Goal: Information Seeking & Learning: Compare options

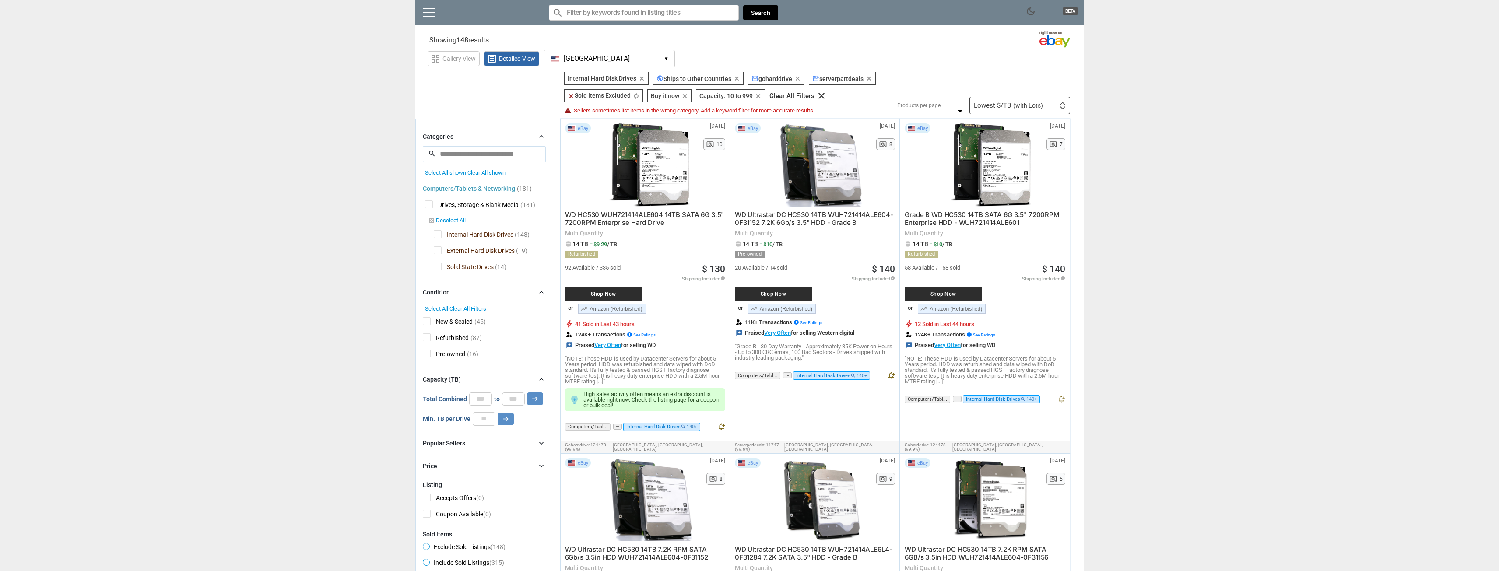
click at [1049, 106] on div "Lowest $/TB (with Lots) First or Last Chance to Buy Recently Listed Selling Rap…" at bounding box center [1019, 106] width 101 height 18
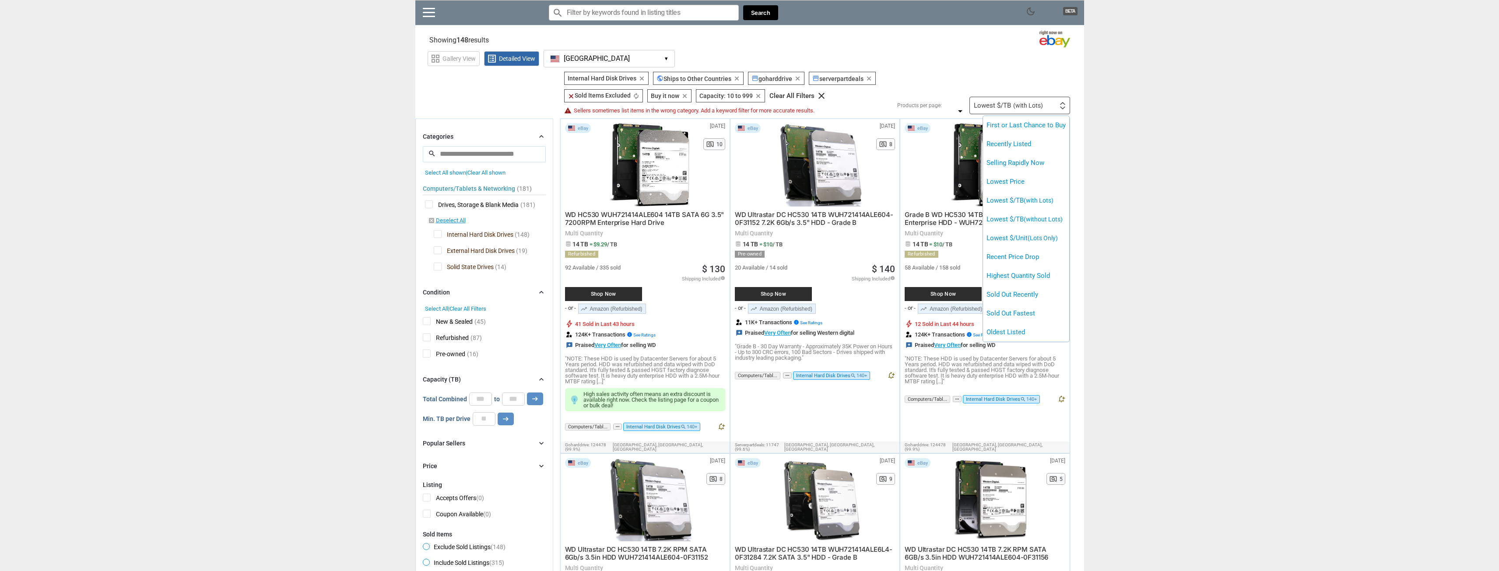
click at [1169, 152] on div at bounding box center [749, 285] width 1499 height 571
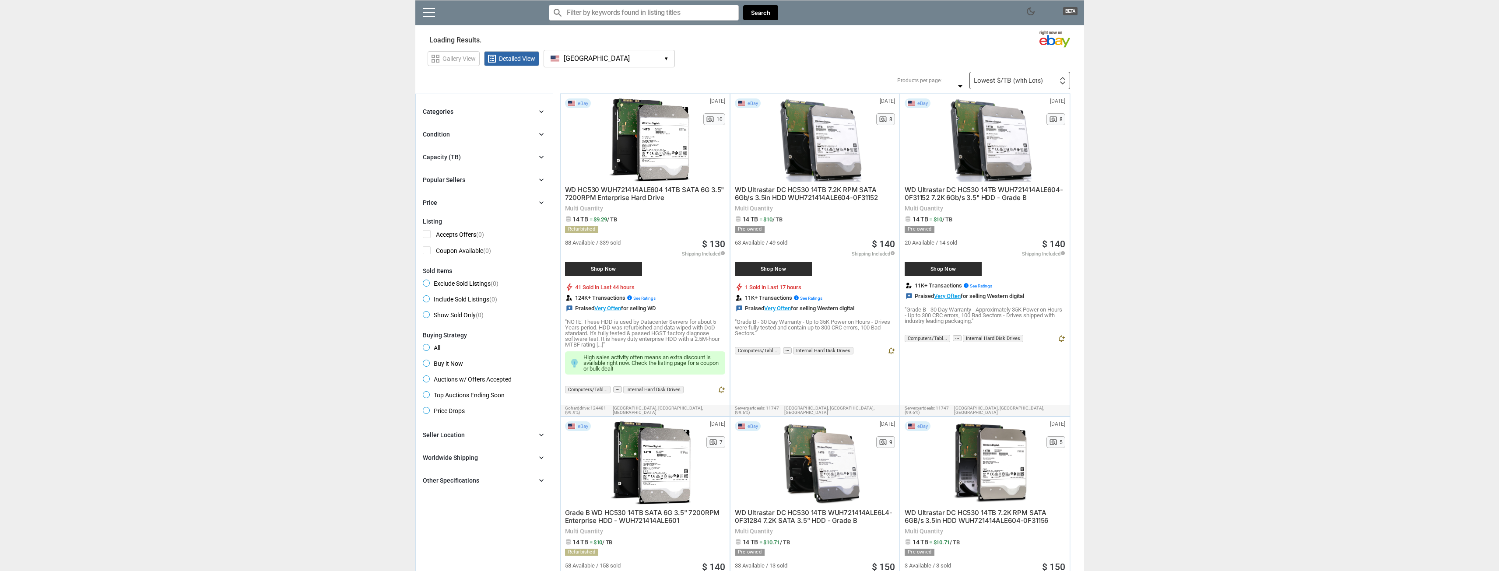
click at [663, 63] on button "[GEOGRAPHIC_DATA] [GEOGRAPHIC_DATA] ▾" at bounding box center [608, 59] width 131 height 18
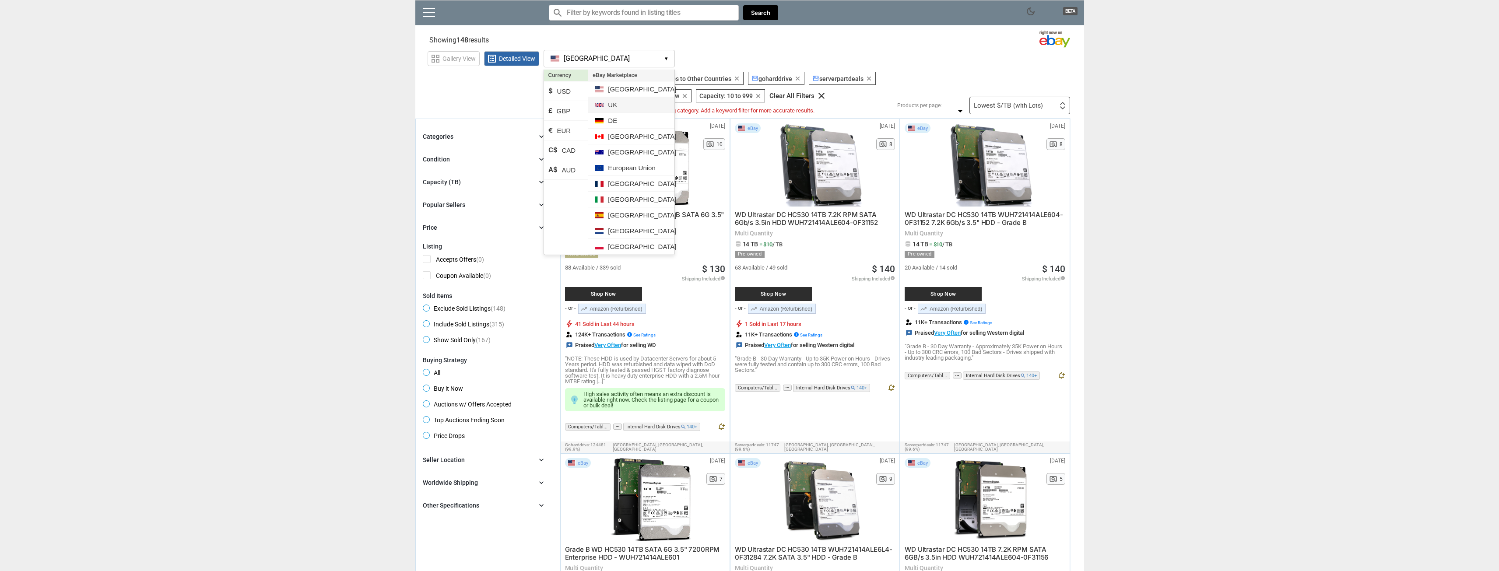
click at [620, 109] on li "UK" at bounding box center [631, 105] width 86 height 16
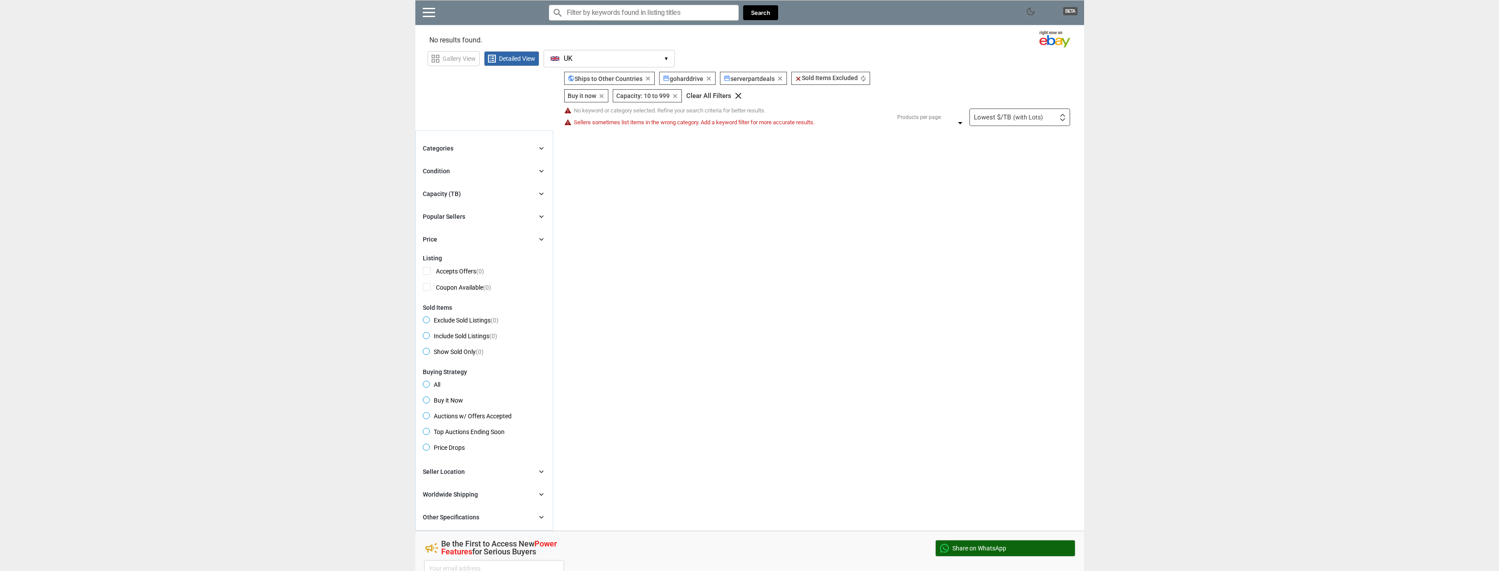
click at [668, 62] on span "▾" at bounding box center [666, 59] width 3 height 7
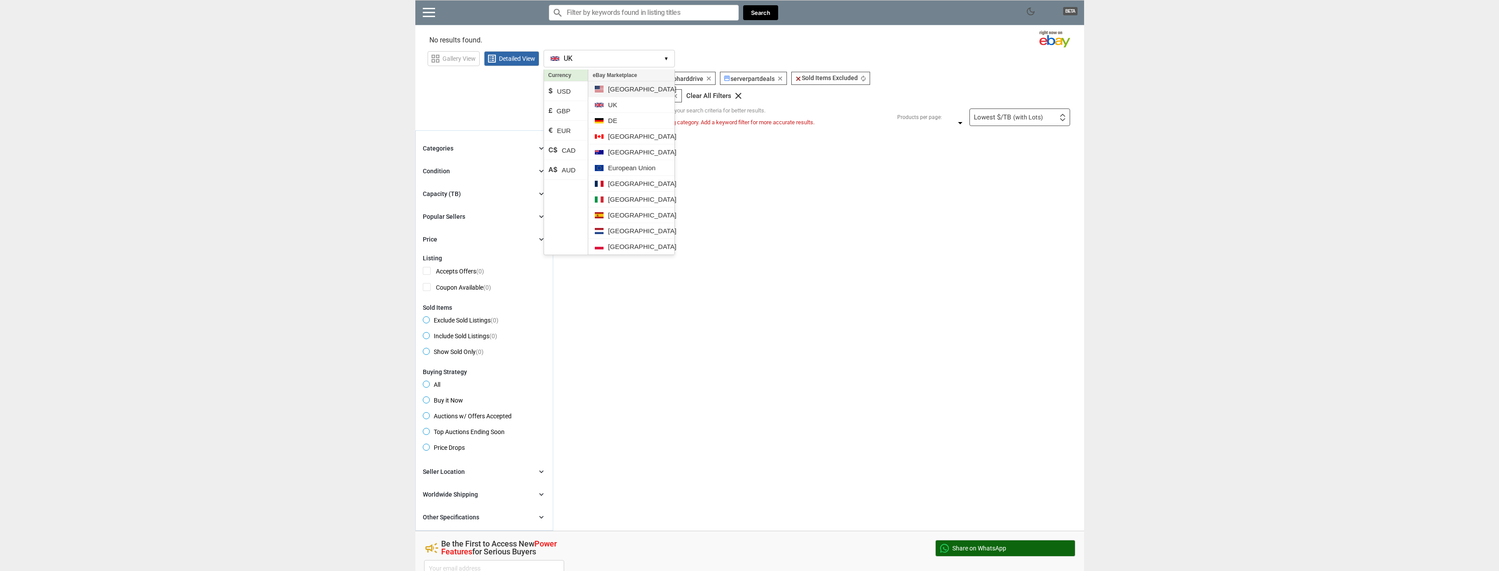
click at [609, 82] on li "[GEOGRAPHIC_DATA]" at bounding box center [631, 89] width 86 height 16
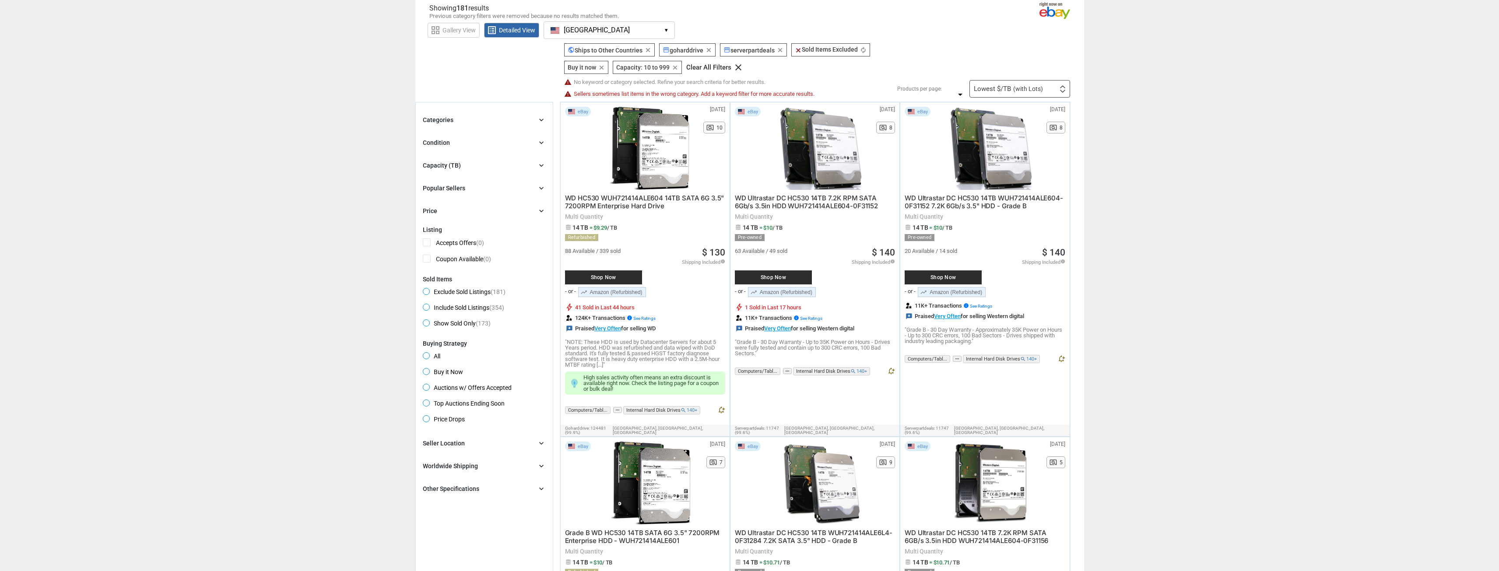
scroll to position [44, 0]
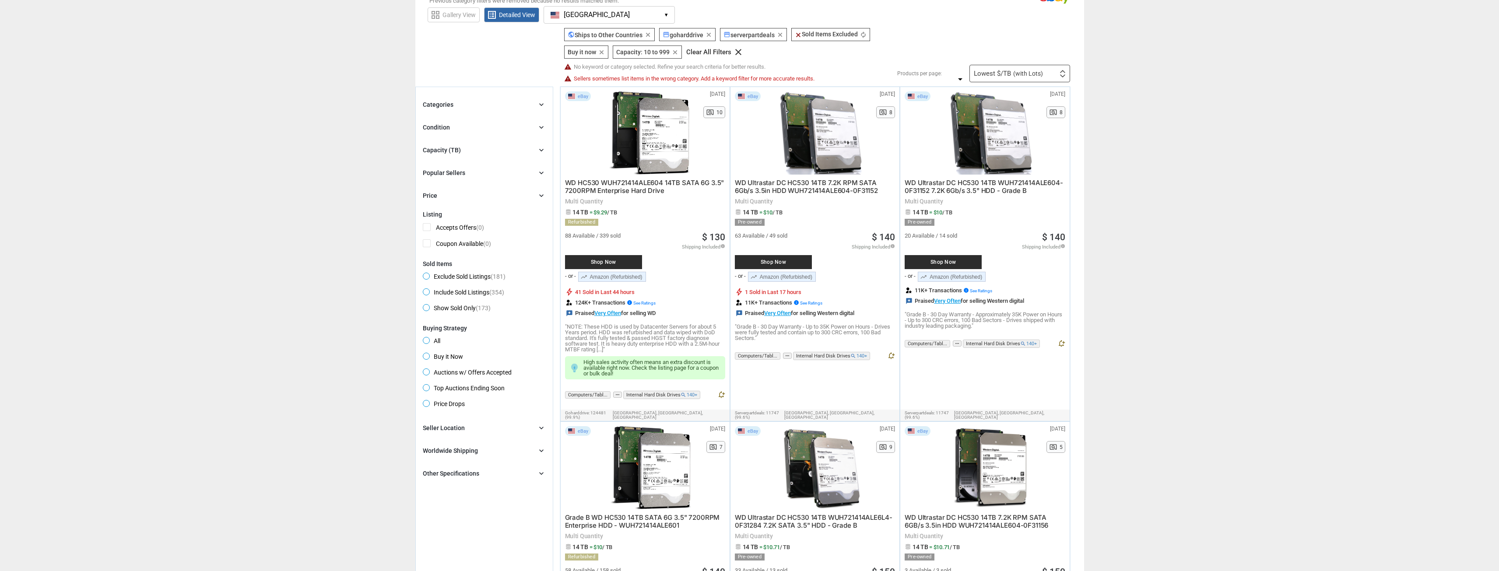
click at [501, 155] on div "Capacity (TB) chevron_right" at bounding box center [484, 150] width 123 height 11
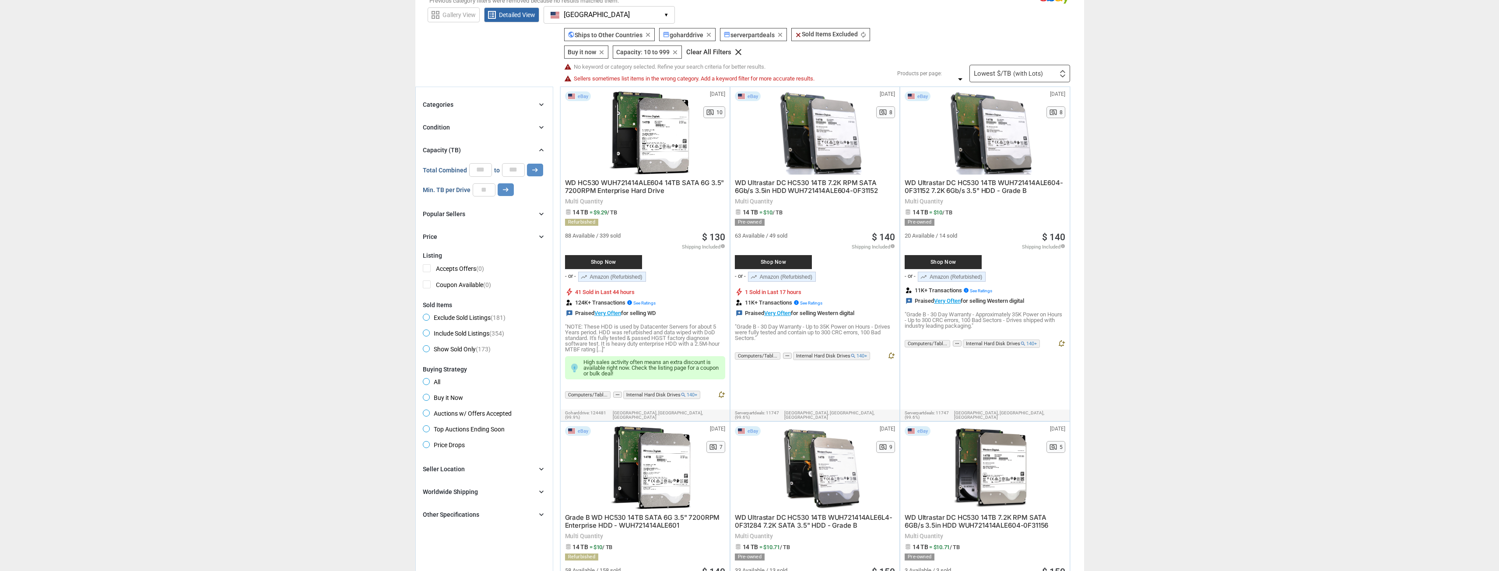
click at [502, 155] on div "Capacity (TB) chevron_right" at bounding box center [484, 150] width 123 height 11
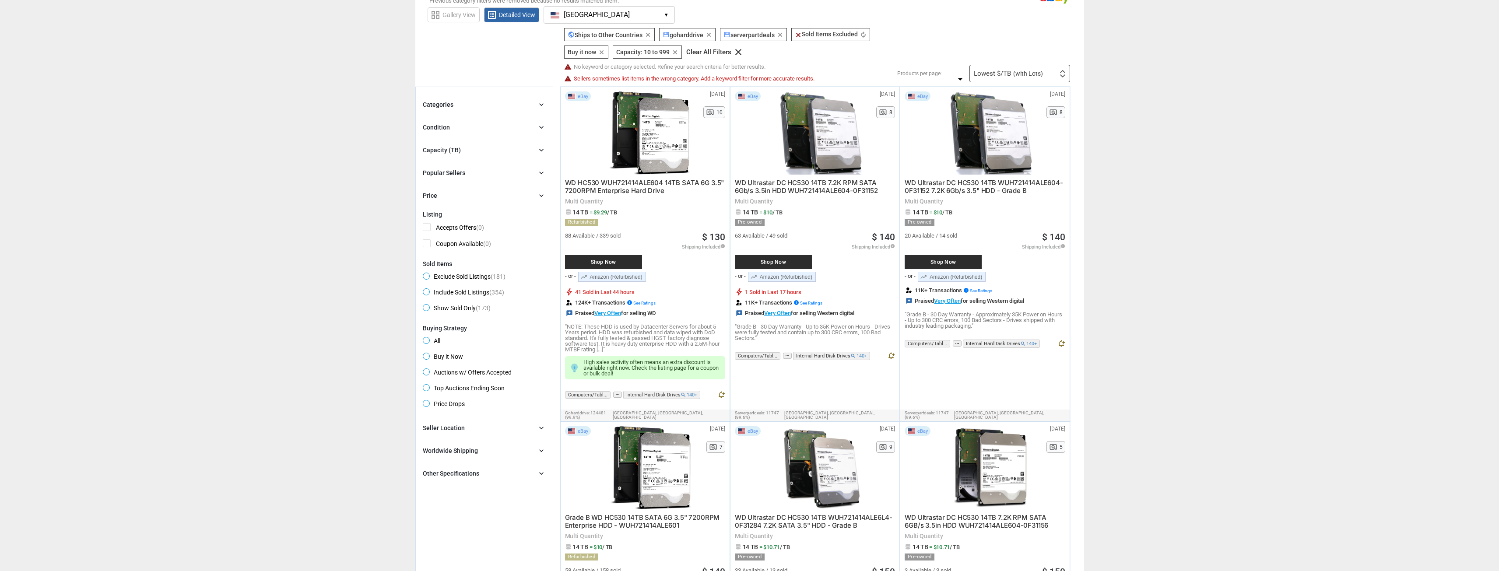
click at [488, 130] on div "Condition chevron_right" at bounding box center [484, 127] width 123 height 11
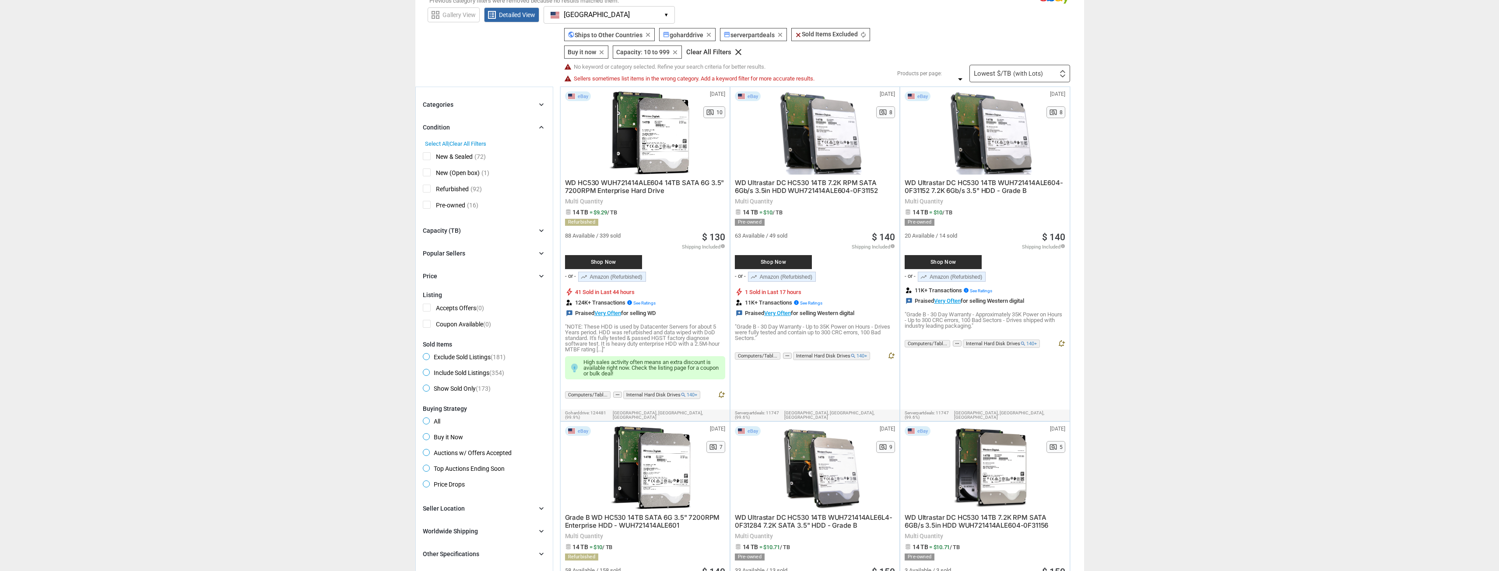
click at [488, 130] on div "Condition chevron_right" at bounding box center [484, 127] width 123 height 11
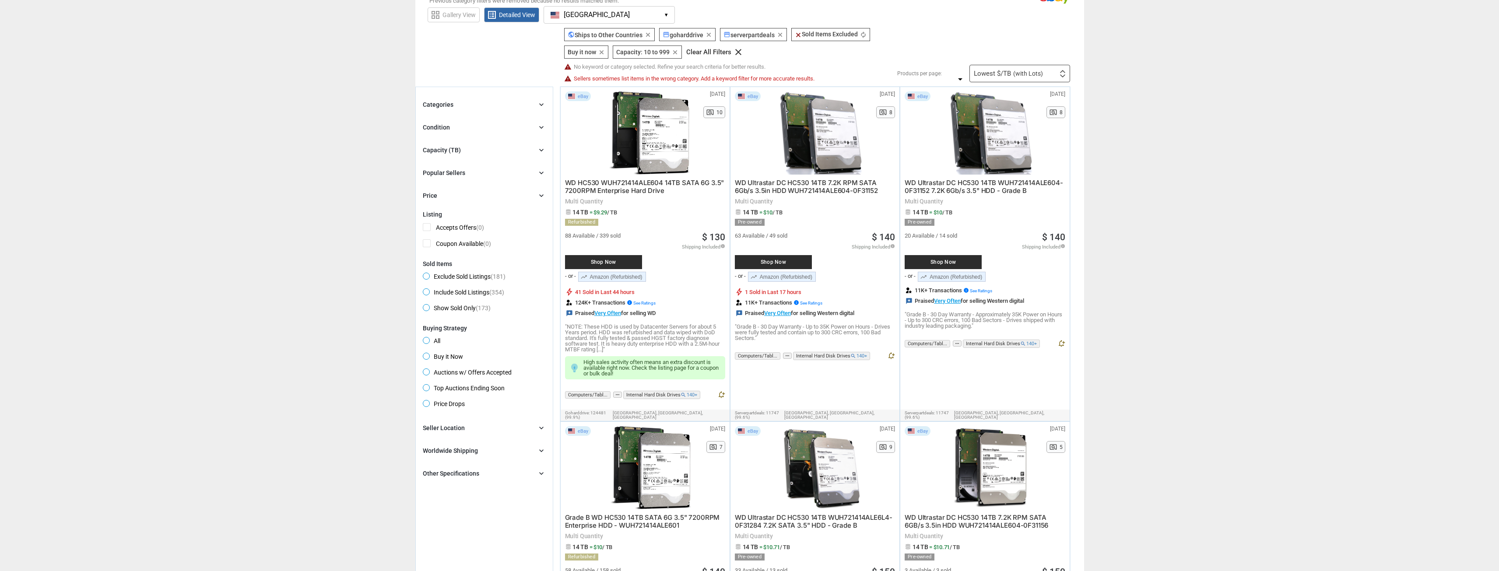
click at [494, 112] on div "Categories chevron_right search close Select All shown | Clear All shown Comput…" at bounding box center [484, 150] width 123 height 102
click at [496, 103] on div "Categories chevron_right" at bounding box center [484, 104] width 123 height 11
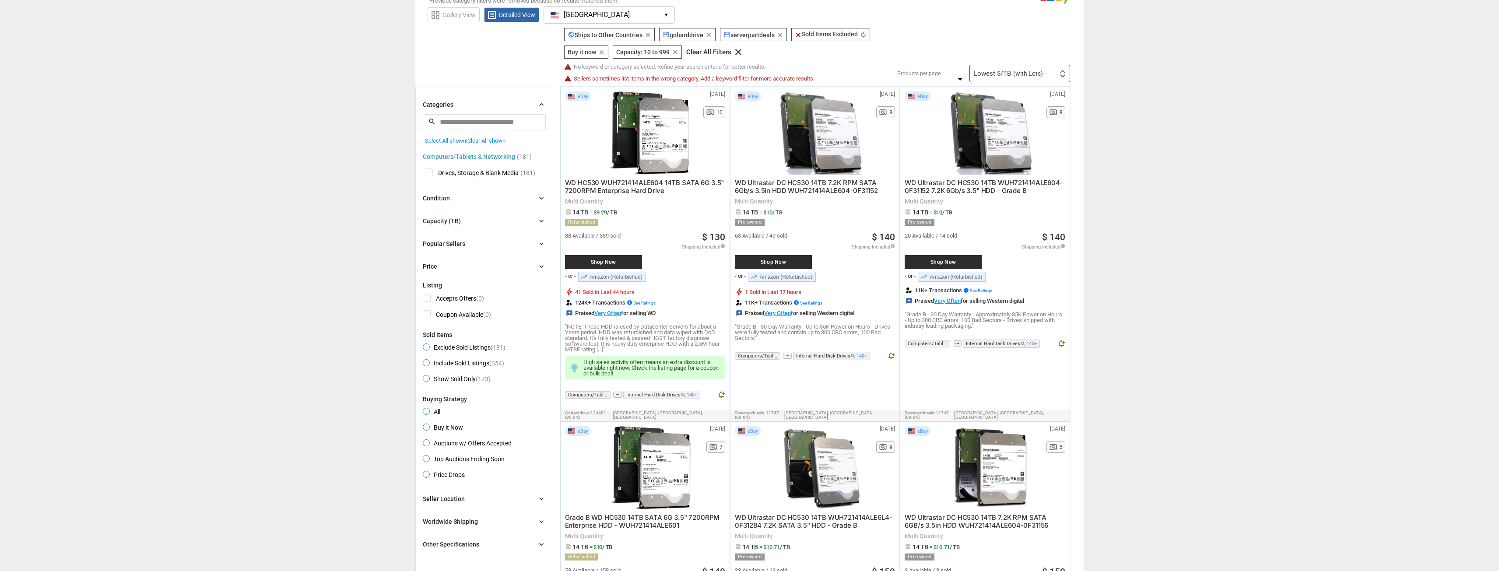
click at [497, 103] on div "Categories chevron_right" at bounding box center [484, 104] width 123 height 11
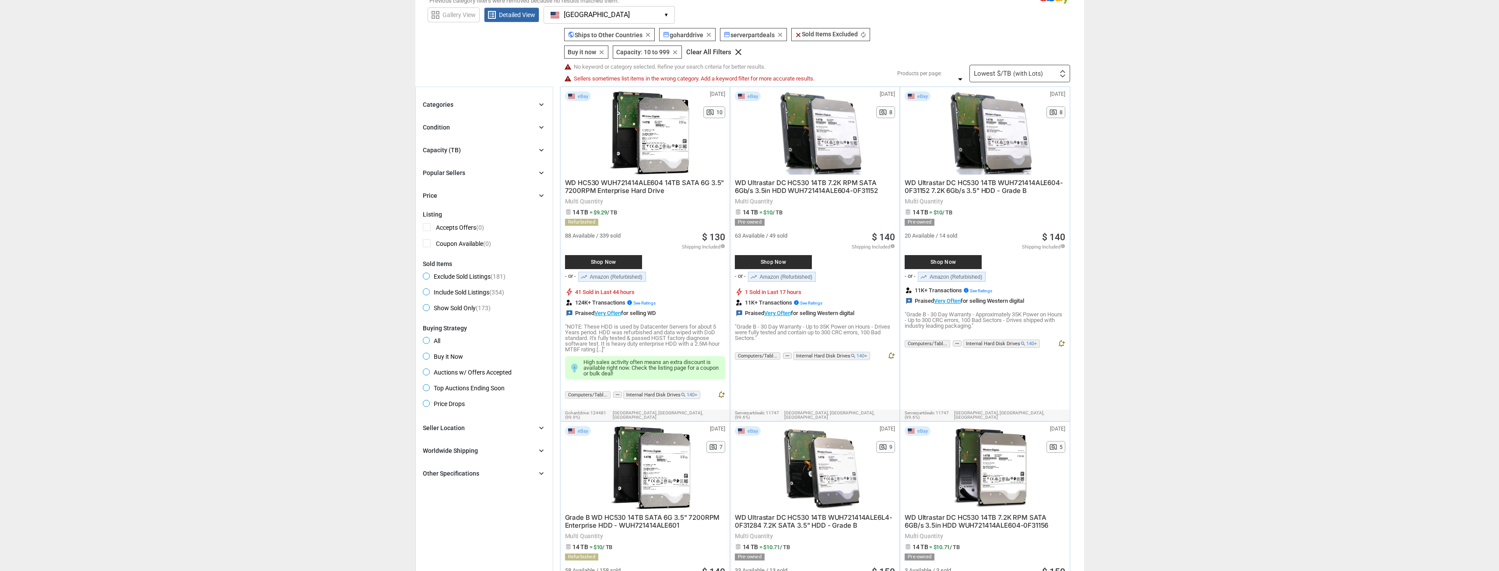
click at [471, 148] on div "Capacity (TB) chevron_right" at bounding box center [484, 150] width 123 height 11
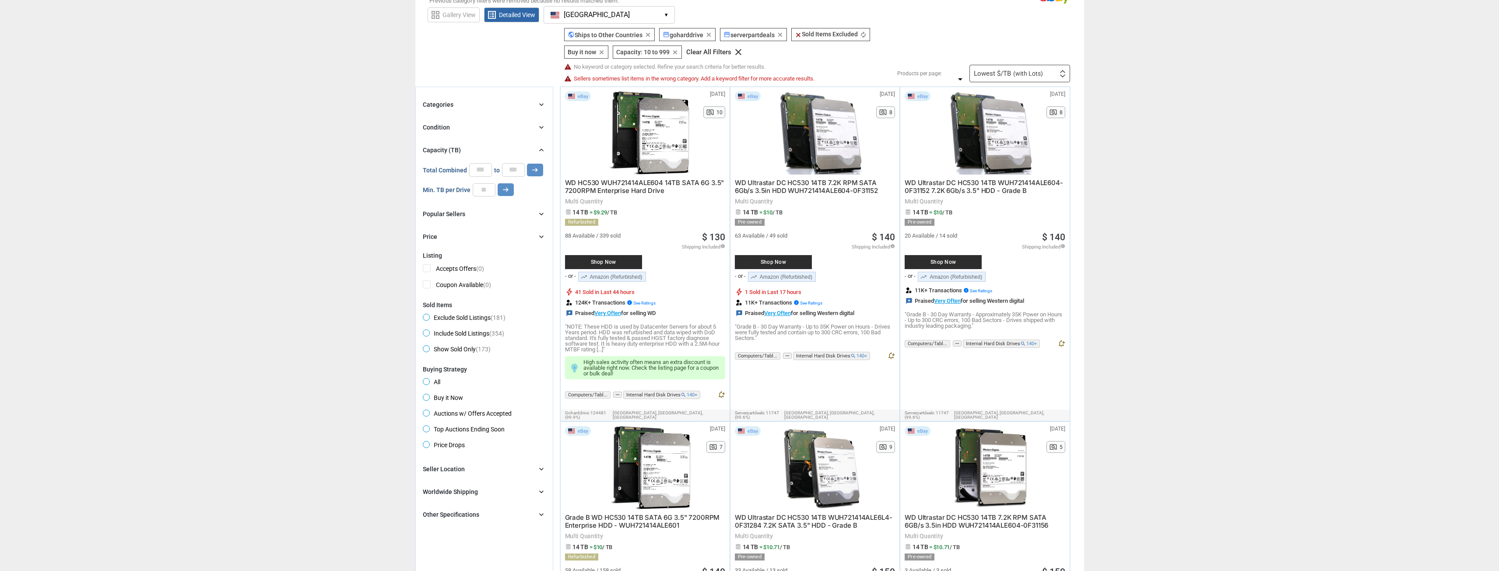
click at [473, 148] on div "Capacity (TB) chevron_right" at bounding box center [484, 150] width 123 height 11
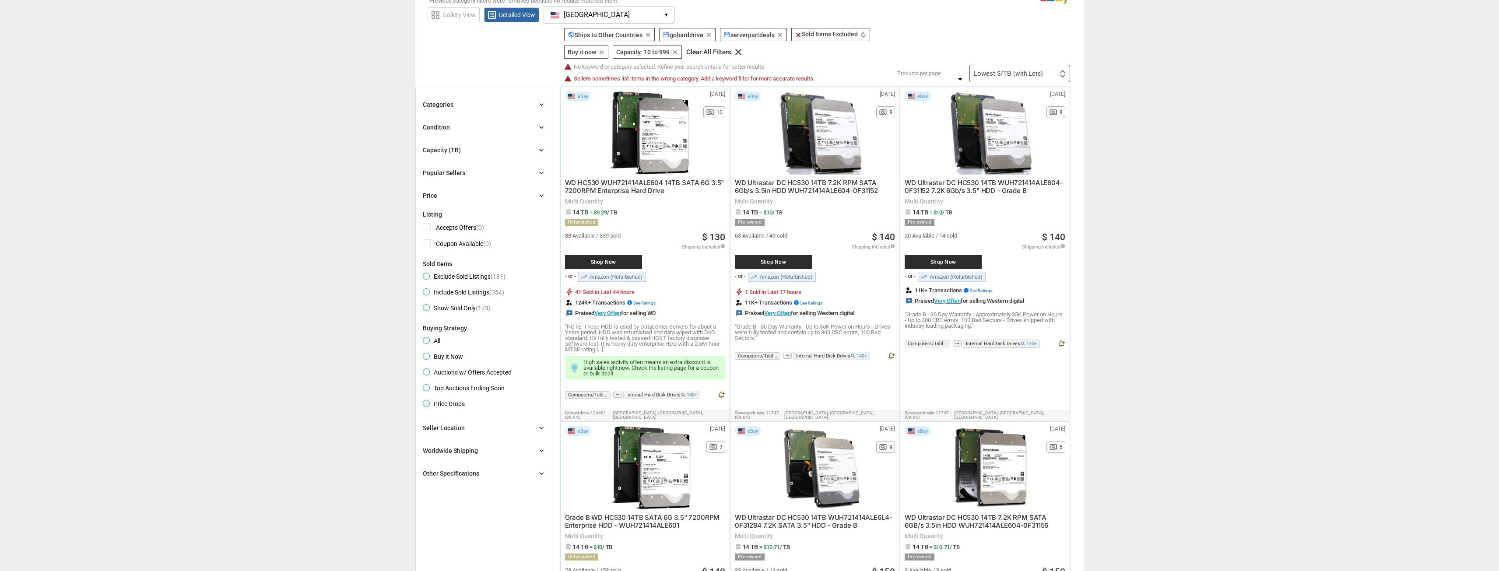
click at [480, 193] on div "Price chevron_right" at bounding box center [484, 195] width 123 height 11
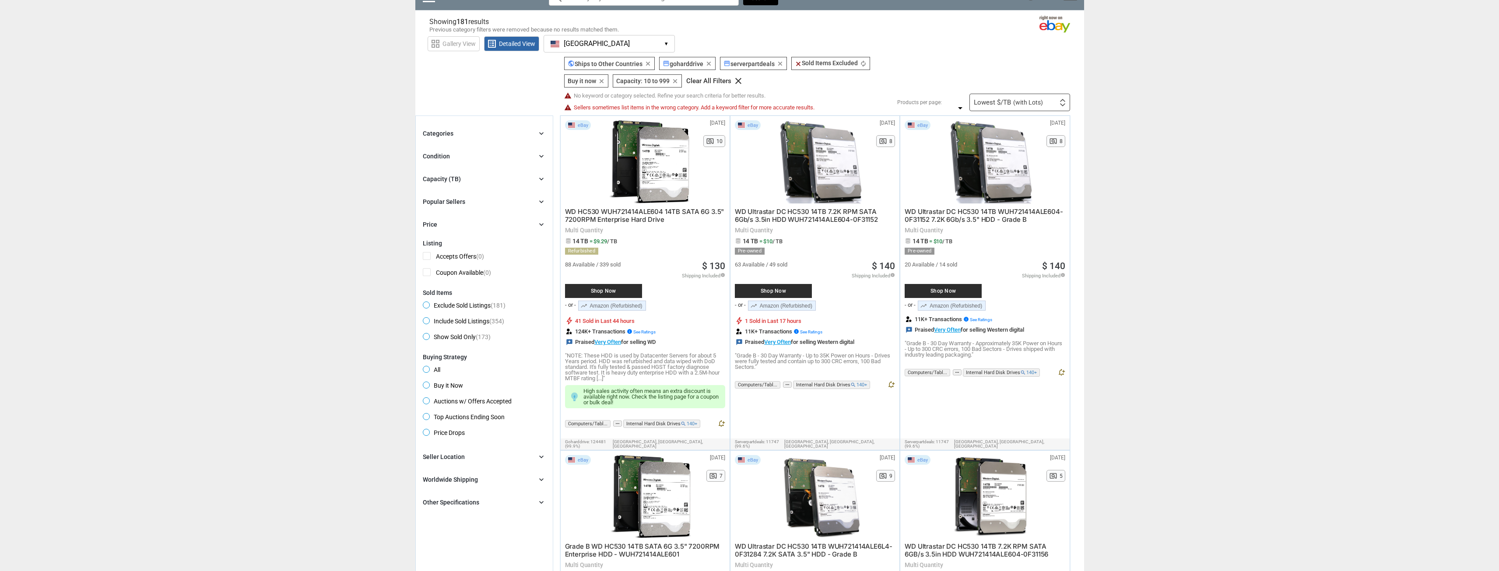
scroll to position [0, 0]
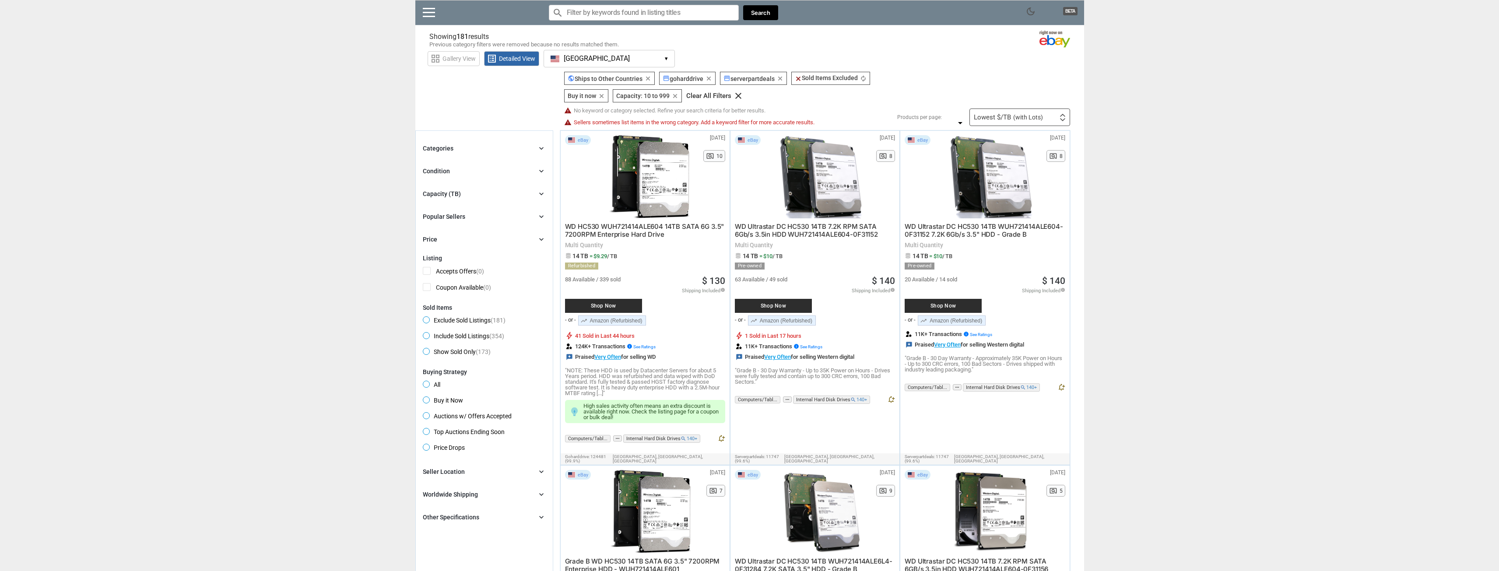
click at [512, 150] on div "Categories chevron_right" at bounding box center [484, 148] width 123 height 11
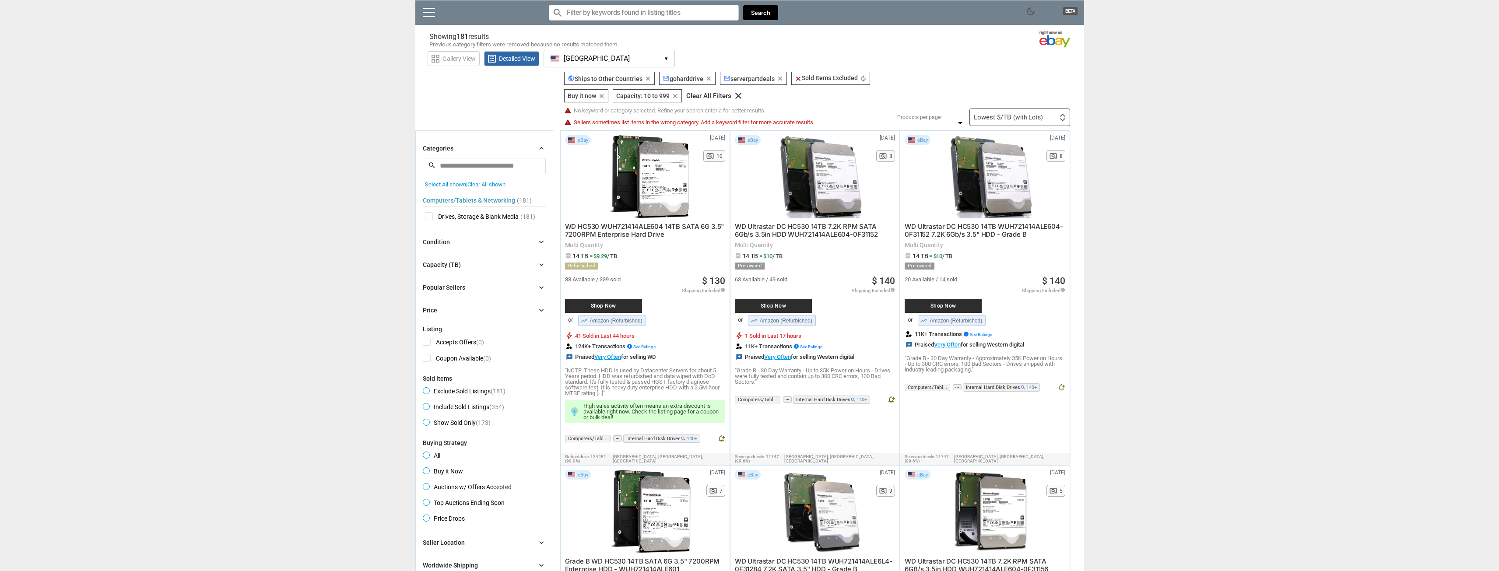
click at [491, 163] on input "search" at bounding box center [484, 166] width 123 height 16
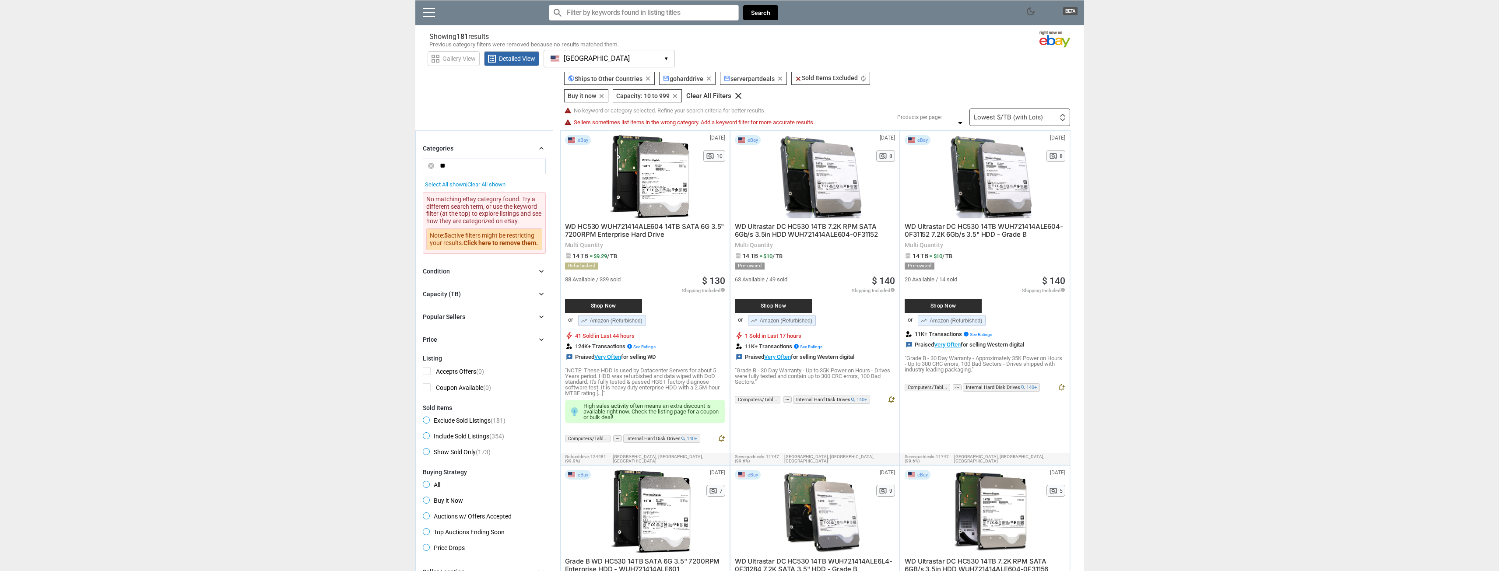
type input "*"
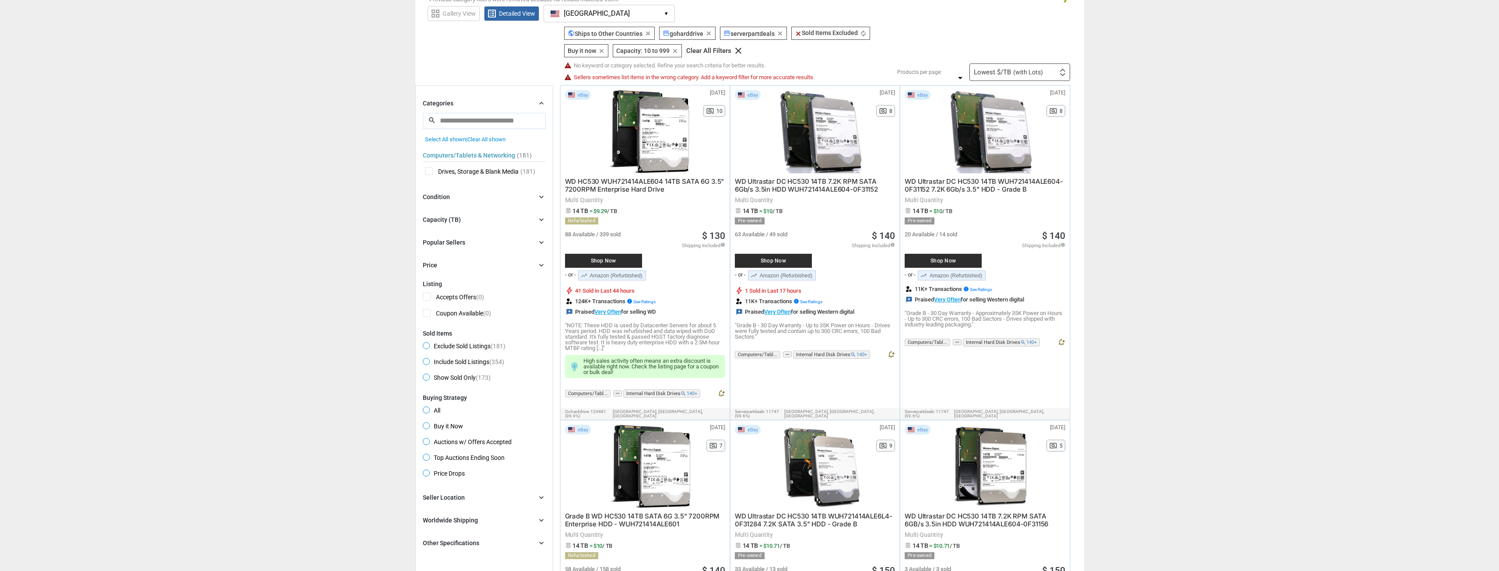
scroll to position [88, 0]
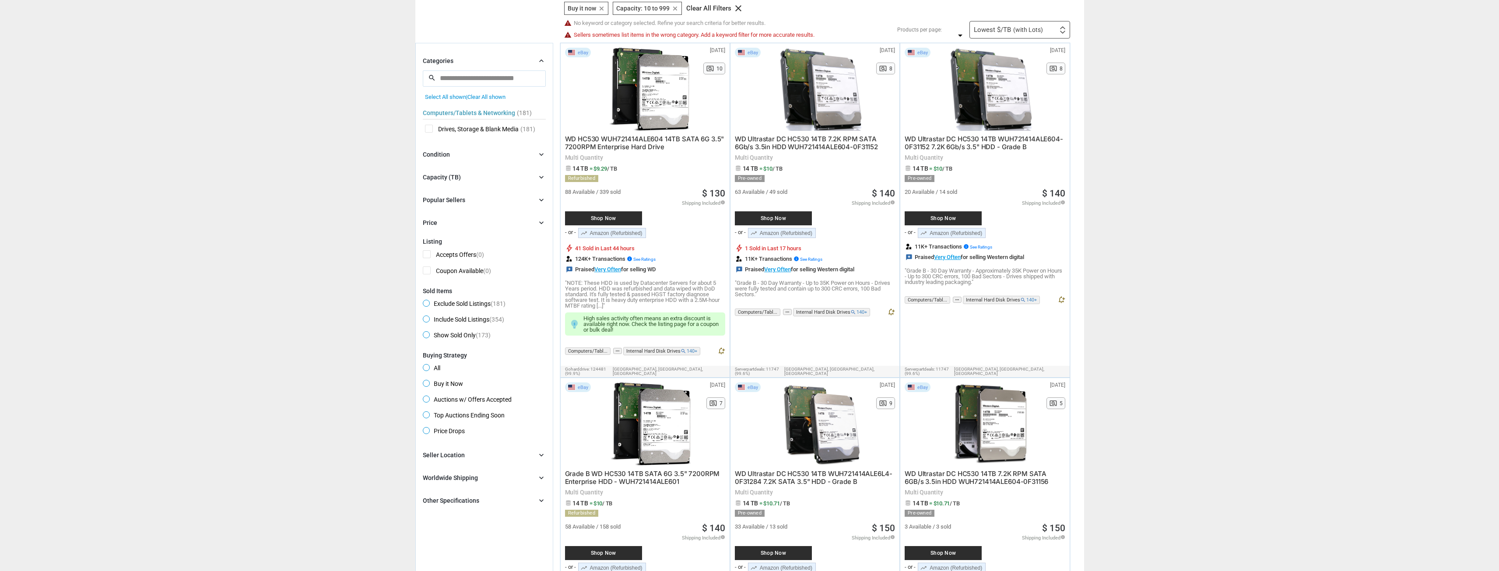
click at [498, 455] on div "Seller Location chevron_right" at bounding box center [484, 455] width 123 height 11
click at [491, 477] on div "Worldwide Shipping chevron_right" at bounding box center [484, 478] width 123 height 11
click at [494, 505] on div "Other Specifications chevron_right" at bounding box center [484, 500] width 123 height 11
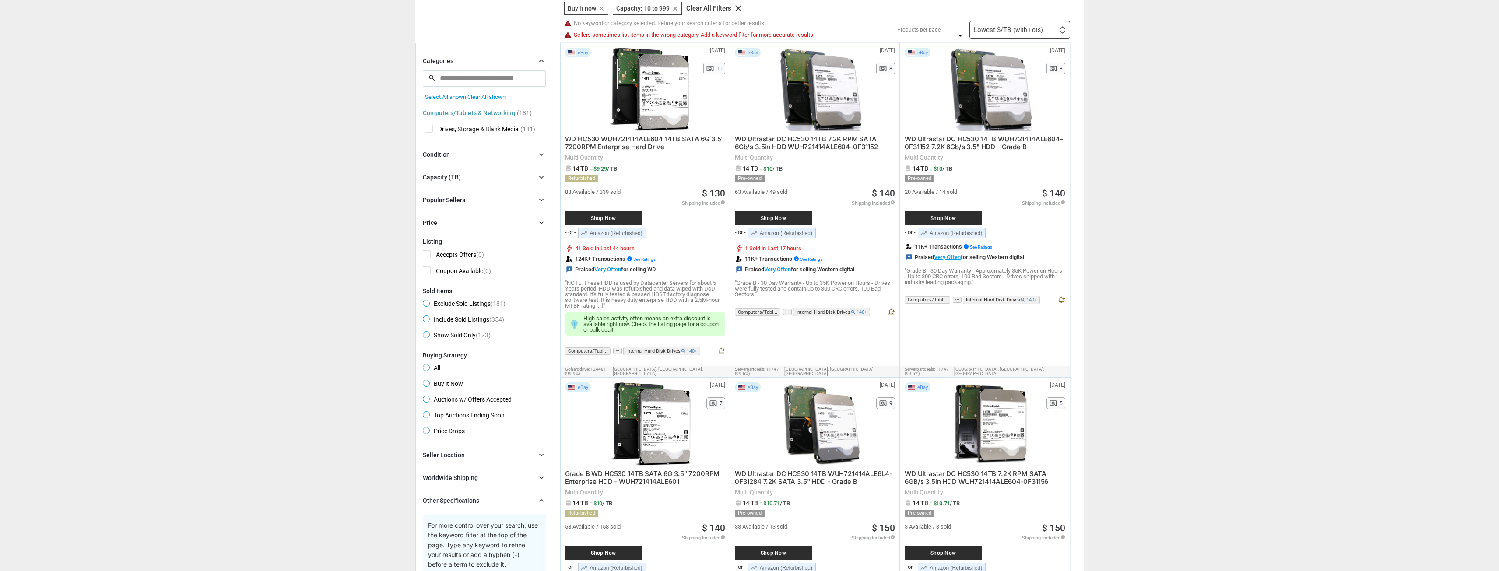
click at [494, 505] on div "Other Specifications chevron_right" at bounding box center [484, 500] width 123 height 11
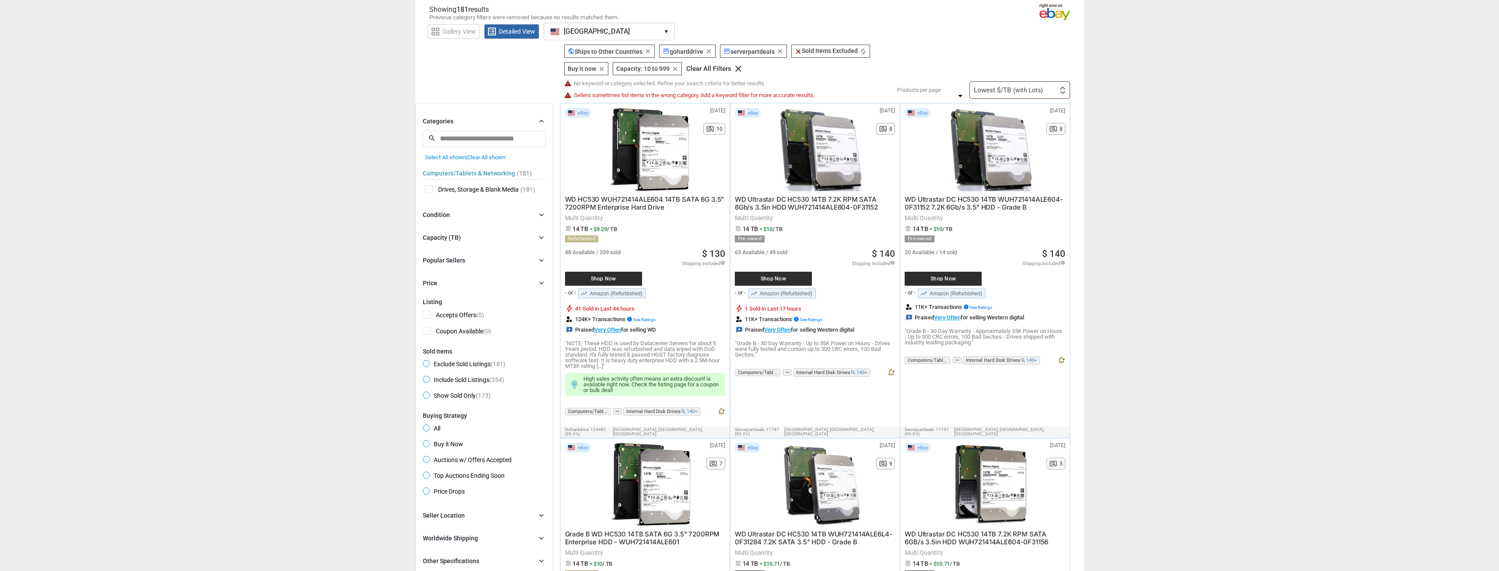
scroll to position [0, 0]
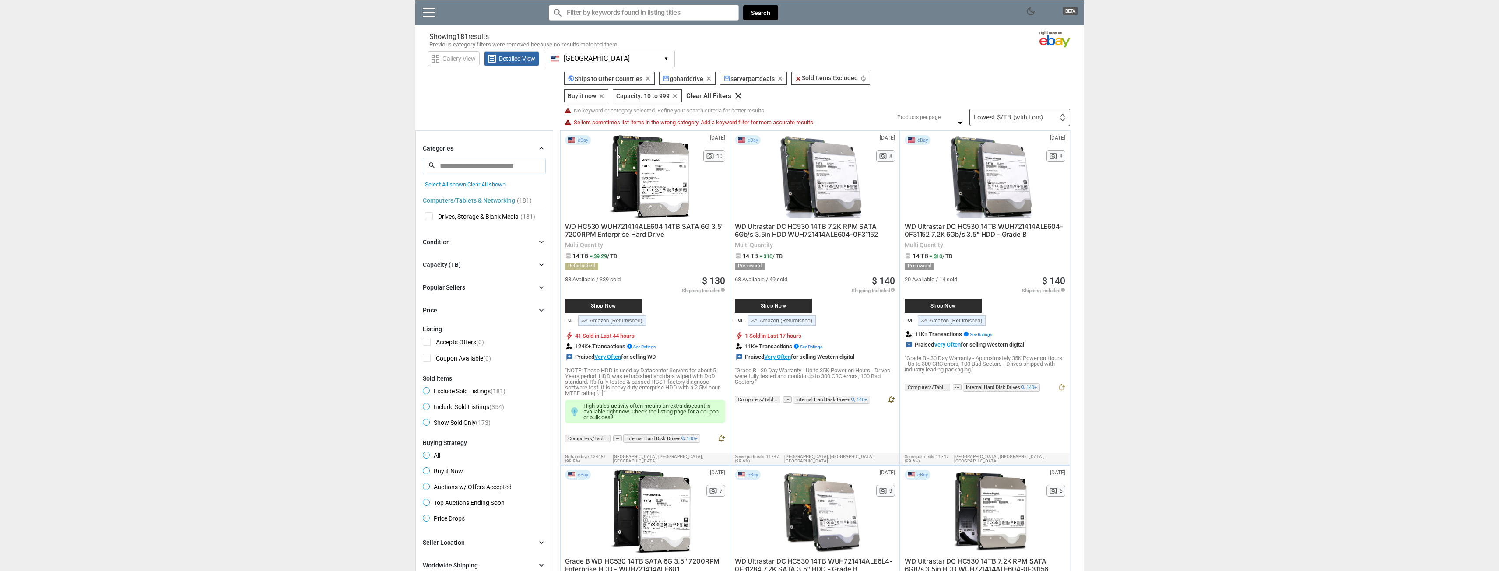
click at [508, 170] on input "search" at bounding box center [484, 166] width 123 height 16
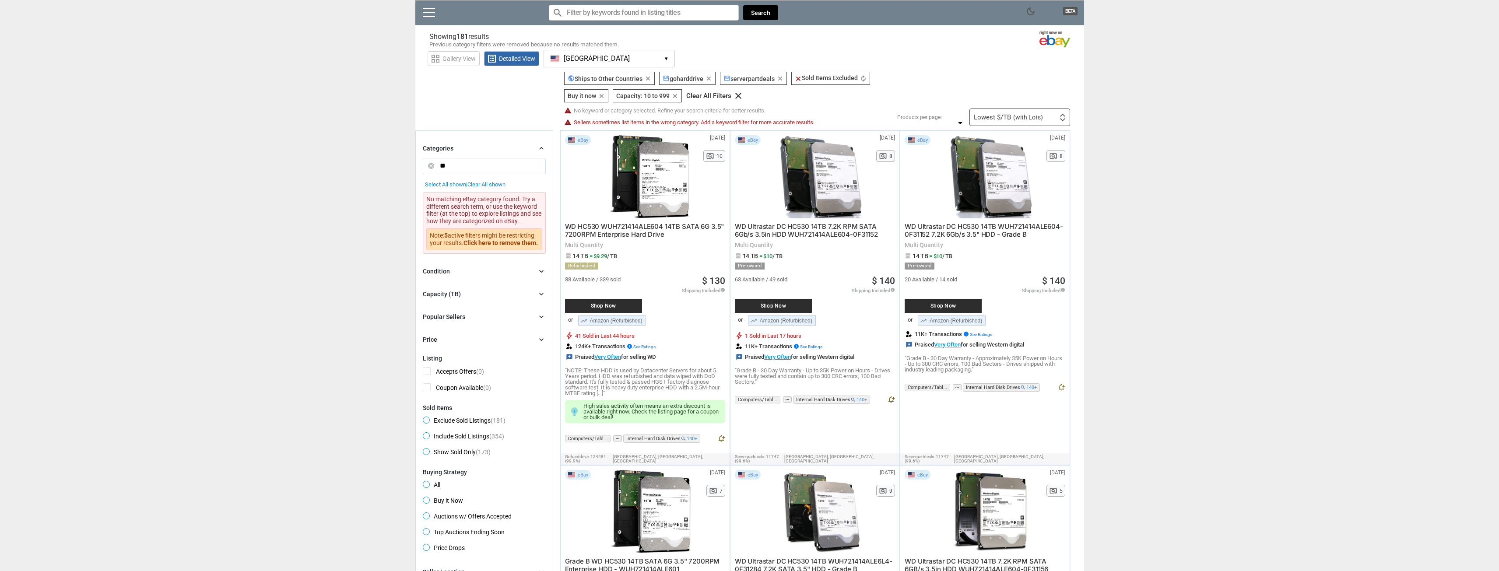
type input "*"
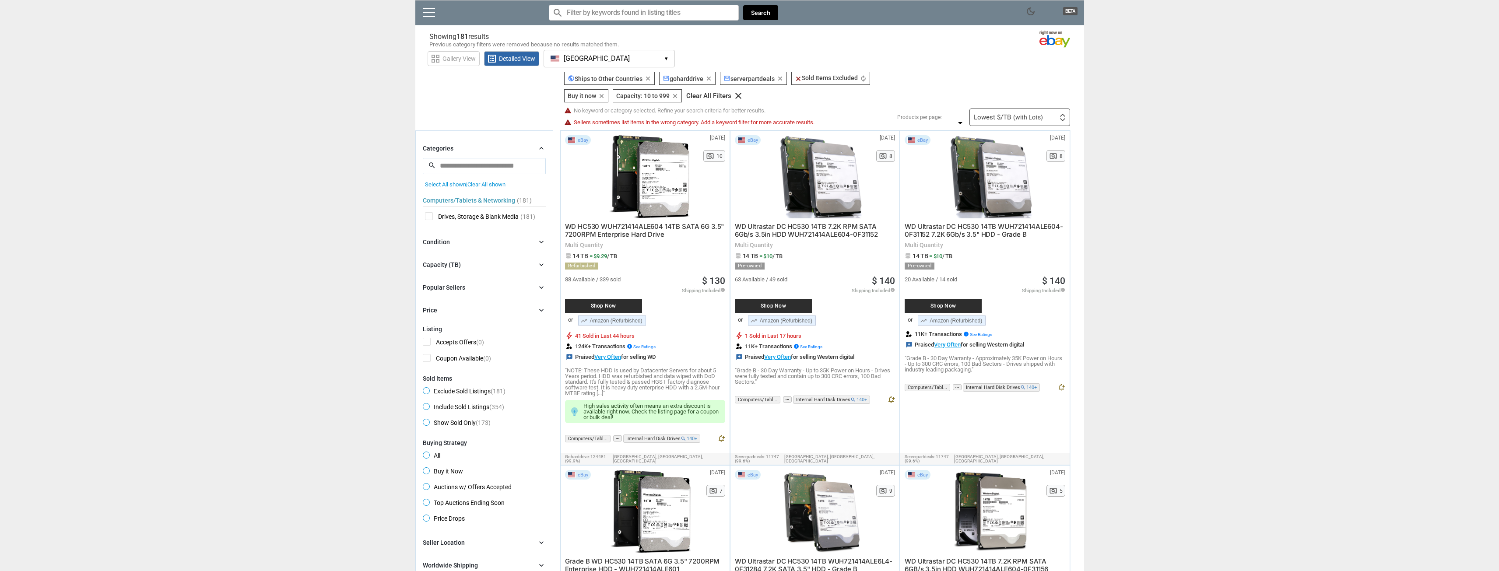
click at [607, 125] on span "Sellers sometimes list items in the wrong category. Add a keyword filter for mo…" at bounding box center [694, 122] width 241 height 6
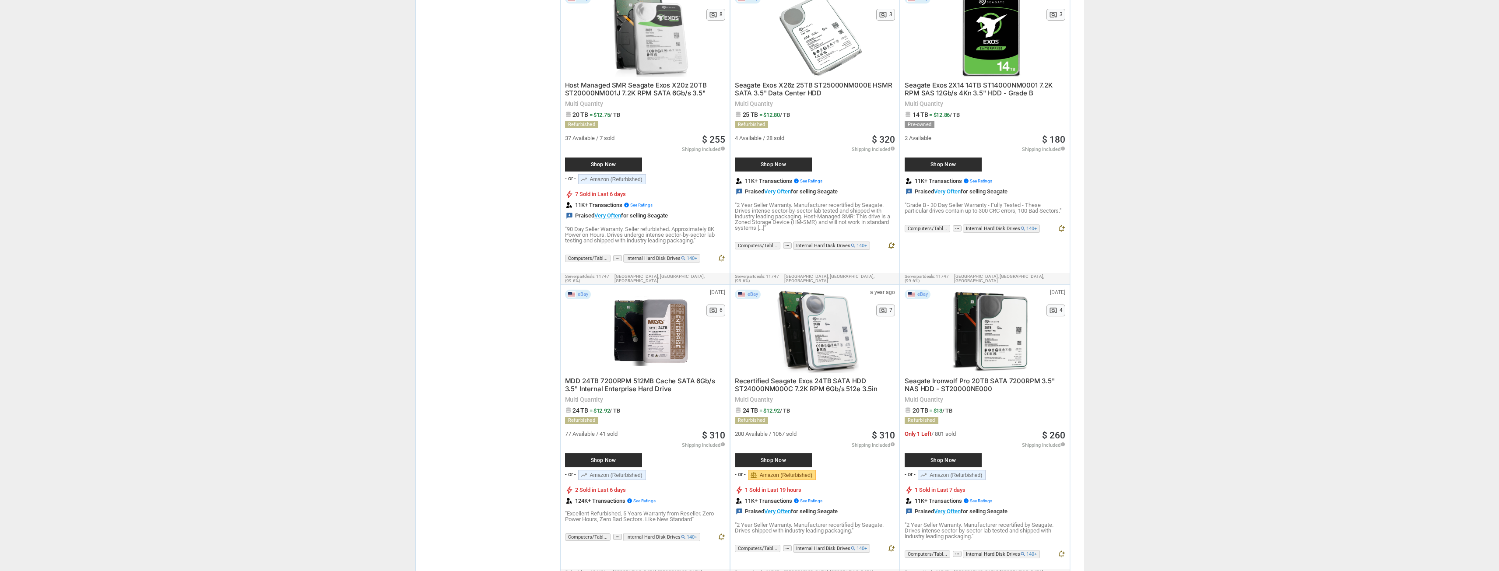
scroll to position [2238, 0]
click at [1191, 213] on div "dark_mode BETA search Filter by keyword search clear Search search clear close …" at bounding box center [749, 298] width 1499 height 5072
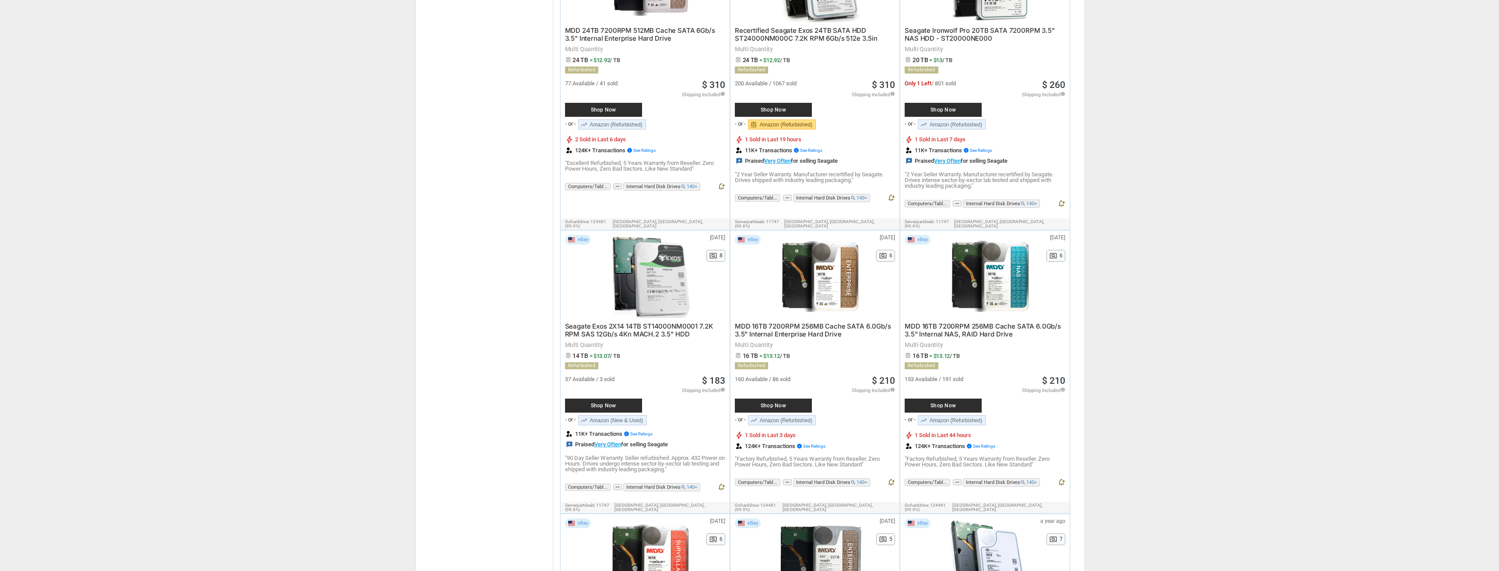
scroll to position [2589, 0]
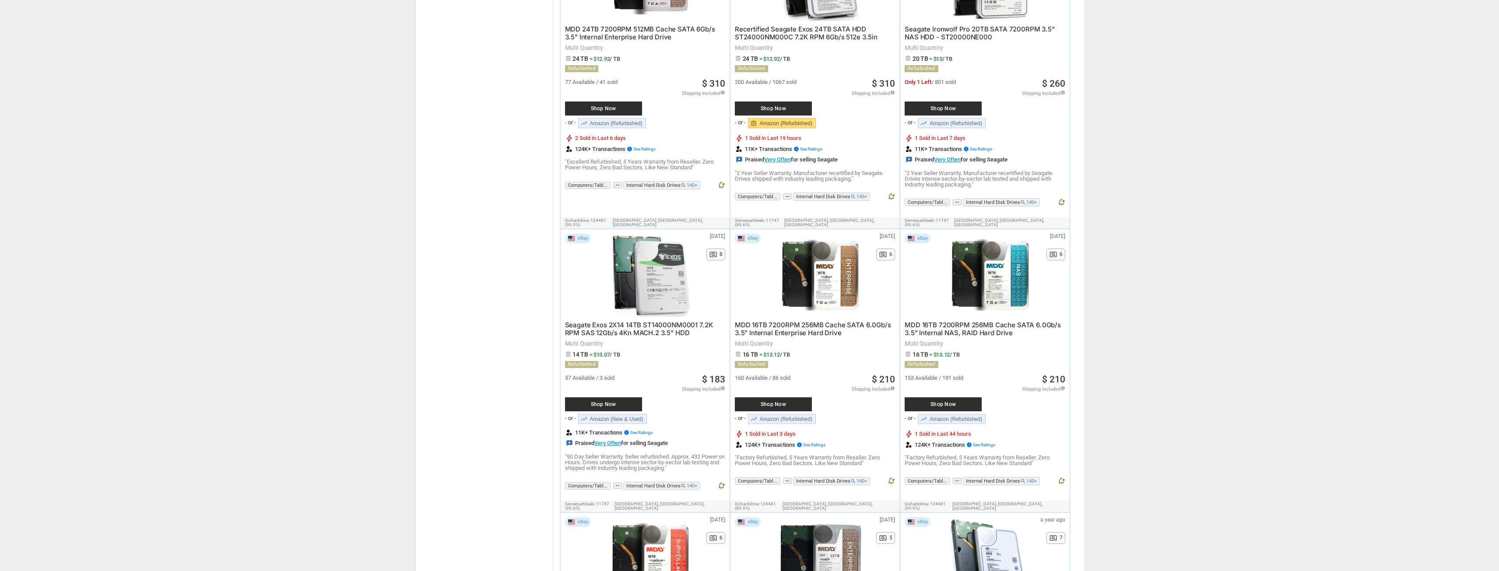
drag, startPoint x: 1195, startPoint y: 286, endPoint x: 1191, endPoint y: 290, distance: 5.3
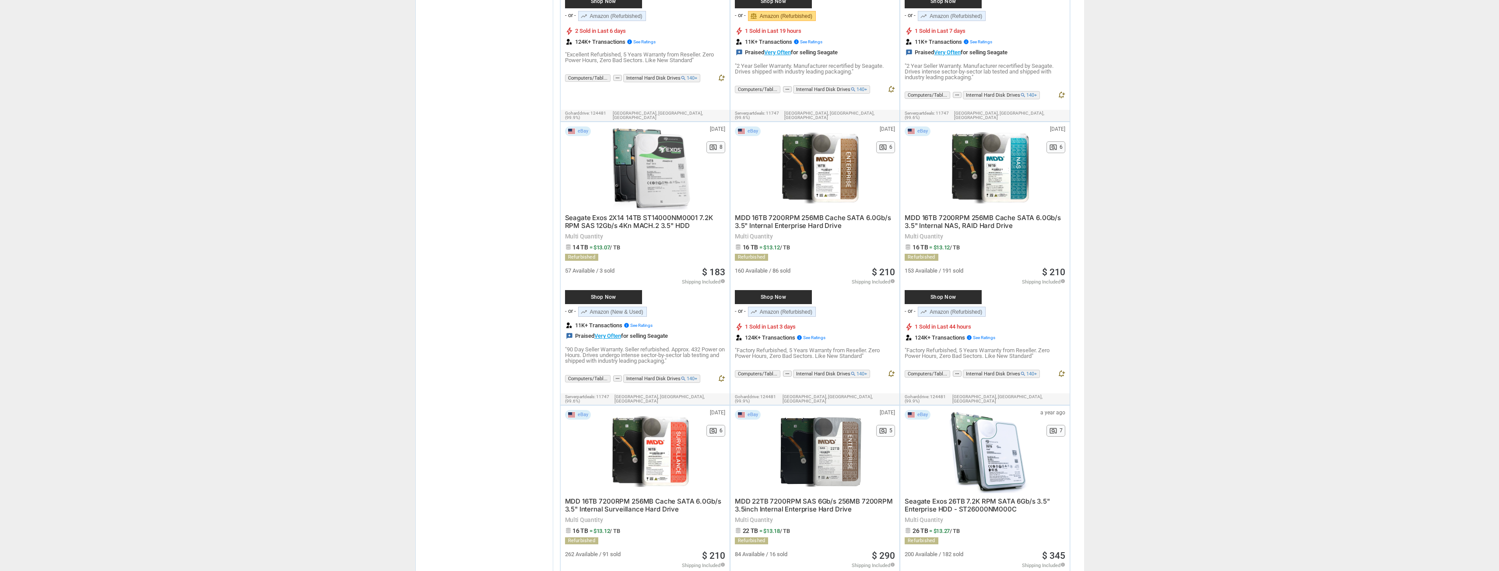
scroll to position [2699, 0]
